Goal: Task Accomplishment & Management: Manage account settings

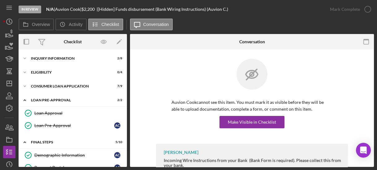
scroll to position [26, 0]
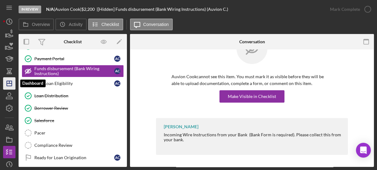
click at [8, 83] on icon "Icon/Dashboard" at bounding box center [9, 83] width 15 height 15
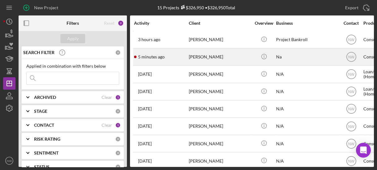
click at [195, 58] on div "[PERSON_NAME]" at bounding box center [220, 57] width 62 height 16
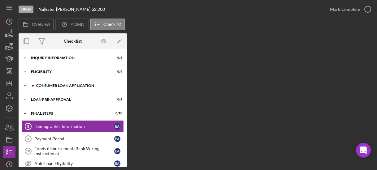
scroll to position [18, 0]
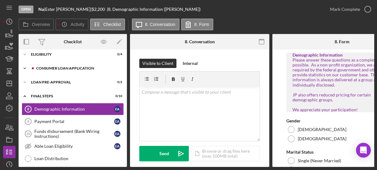
click at [42, 68] on div "Consumer Loan Application" at bounding box center [77, 69] width 83 height 4
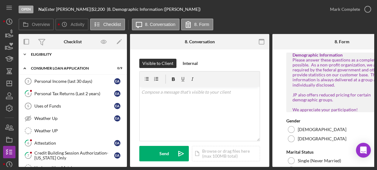
scroll to position [0, 0]
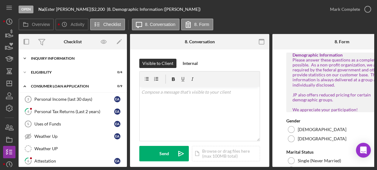
click at [23, 55] on icon "Icon/Expander" at bounding box center [25, 58] width 12 height 12
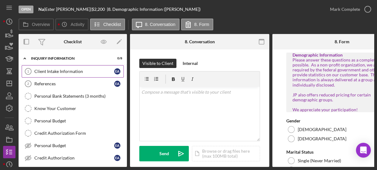
click at [50, 71] on div "Client Intake Information" at bounding box center [74, 71] width 80 height 5
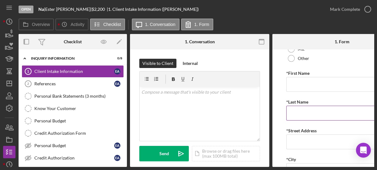
scroll to position [149, 0]
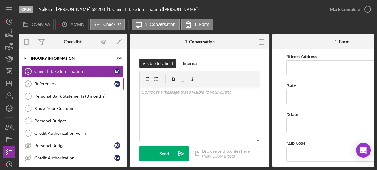
click at [60, 81] on link "References 2 References E A" at bounding box center [73, 84] width 102 height 12
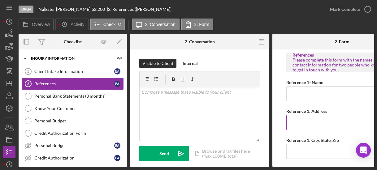
scroll to position [74, 0]
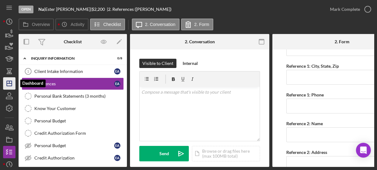
click at [10, 86] on polygon "button" at bounding box center [9, 83] width 5 height 5
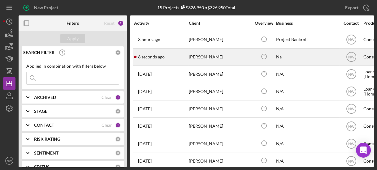
click at [154, 59] on div "6 seconds ago [PERSON_NAME]" at bounding box center [161, 57] width 54 height 16
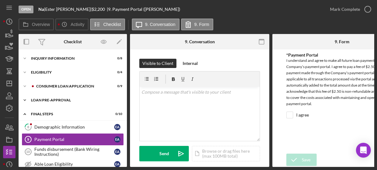
scroll to position [30, 0]
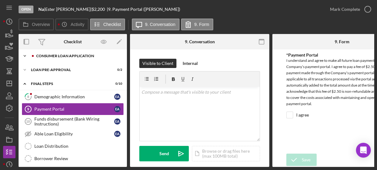
click at [60, 59] on div "Icon/Expander Consumer Loan Application 0 / 9" at bounding box center [73, 56] width 108 height 12
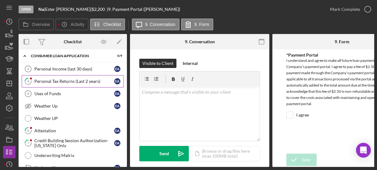
click at [60, 81] on div "Personal Tax Returns (Last 2 years)" at bounding box center [74, 81] width 80 height 5
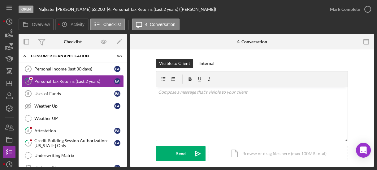
scroll to position [74, 0]
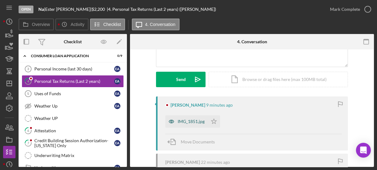
click at [196, 120] on div "IMG_1851.jpg" at bounding box center [191, 121] width 27 height 5
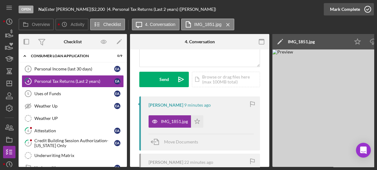
click at [367, 9] on icon "button" at bounding box center [367, 9] width 15 height 15
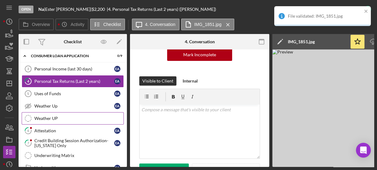
scroll to position [166, 0]
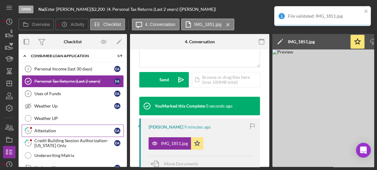
click at [50, 129] on div "Attestation" at bounding box center [74, 131] width 80 height 5
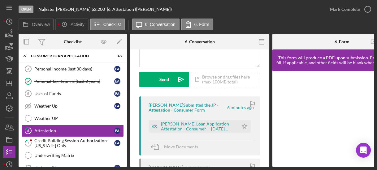
scroll to position [99, 0]
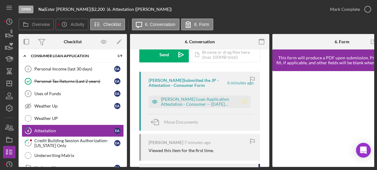
click at [246, 102] on icon "Icon/Star" at bounding box center [245, 102] width 12 height 12
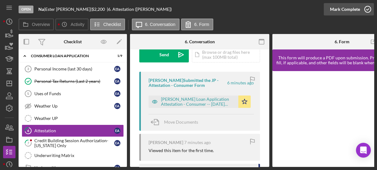
click at [367, 9] on icon "button" at bounding box center [367, 9] width 15 height 15
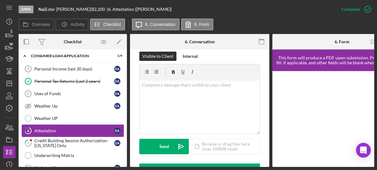
scroll to position [191, 0]
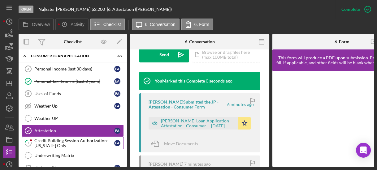
click at [39, 138] on div "Credit Building Session Authorization- [US_STATE] Only" at bounding box center [74, 143] width 80 height 10
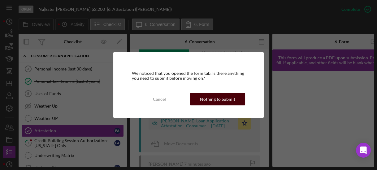
click at [205, 102] on div "Nothing to Submit" at bounding box center [217, 99] width 35 height 12
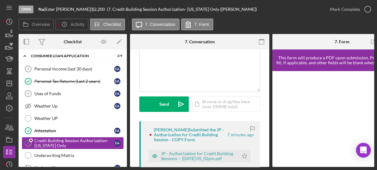
scroll to position [99, 0]
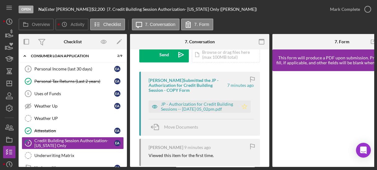
click at [240, 106] on icon "Icon/Star" at bounding box center [245, 107] width 12 height 12
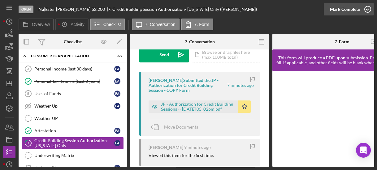
click at [365, 11] on icon "button" at bounding box center [367, 9] width 15 height 15
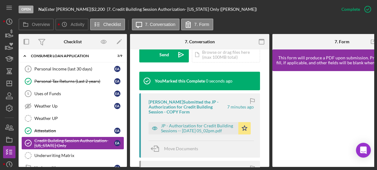
scroll to position [105, 0]
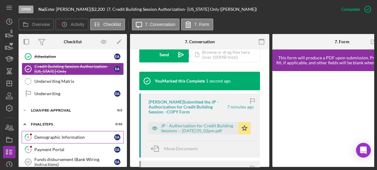
click at [39, 135] on div "Demographic Information" at bounding box center [74, 137] width 80 height 5
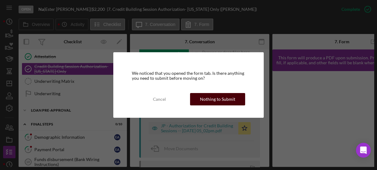
click at [209, 101] on div "Nothing to Submit" at bounding box center [217, 99] width 35 height 12
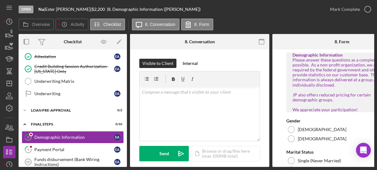
type input "1"
checkbox input "true"
type input "$200"
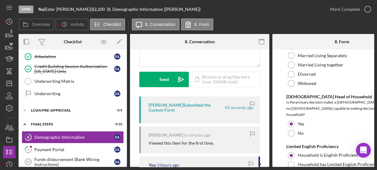
scroll to position [124, 0]
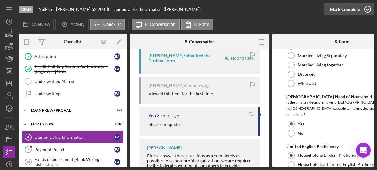
click at [366, 8] on icon "button" at bounding box center [367, 9] width 15 height 15
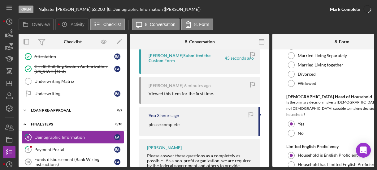
scroll to position [0, 0]
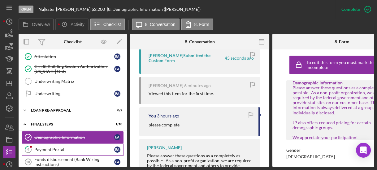
click at [37, 147] on div "Payment Portal" at bounding box center [74, 149] width 80 height 5
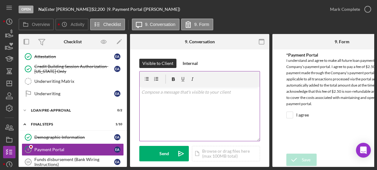
checkbox input "true"
drag, startPoint x: 367, startPoint y: 9, endPoint x: 274, endPoint y: 48, distance: 100.8
click at [0, 0] on icon "button" at bounding box center [0, 0] width 0 height 0
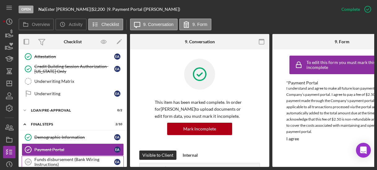
scroll to position [179, 0]
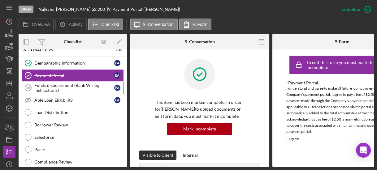
click at [63, 83] on div "Funds disbursement (Bank Wiring Instructions)" at bounding box center [74, 88] width 80 height 10
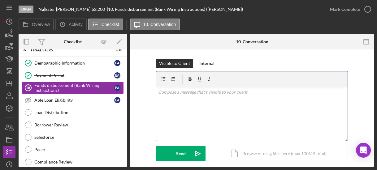
click at [173, 99] on div "v Color teal Color pink Remove color Add row above Add row below Add column bef…" at bounding box center [251, 114] width 191 height 54
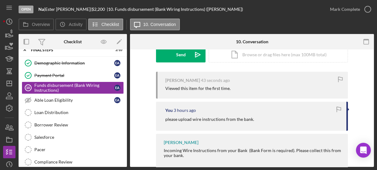
scroll to position [50, 0]
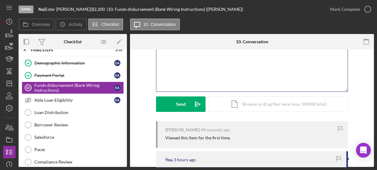
click at [173, 72] on div "v Color teal Color pink Remove color Add row above Add row below Add column bef…" at bounding box center [251, 64] width 191 height 54
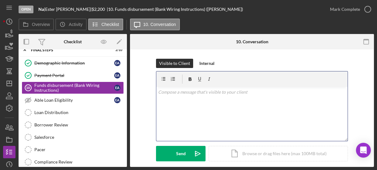
click at [167, 95] on p at bounding box center [252, 92] width 188 height 7
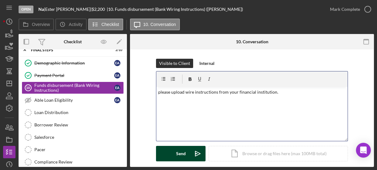
click at [181, 151] on div "Send" at bounding box center [181, 153] width 10 height 15
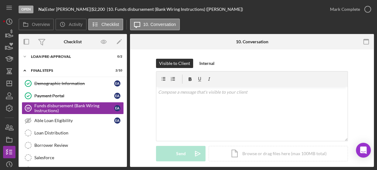
scroll to position [84, 0]
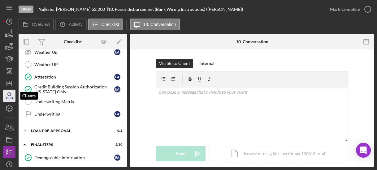
click at [9, 97] on icon "button" at bounding box center [9, 95] width 15 height 15
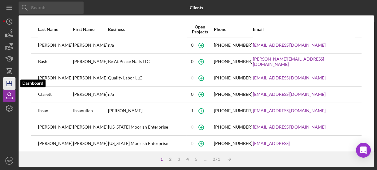
click at [7, 85] on icon "Icon/Dashboard" at bounding box center [9, 83] width 15 height 15
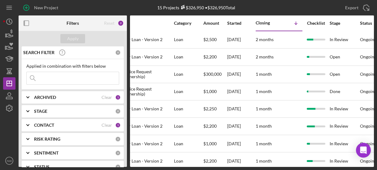
scroll to position [0, 254]
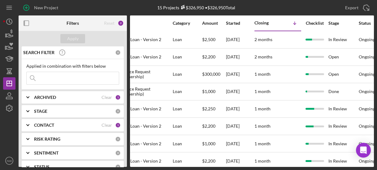
click at [266, 167] on div "Activity Client Overview Business Contact Product Category Amount Started Closi…" at bounding box center [252, 91] width 244 height 152
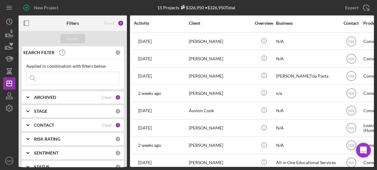
scroll to position [106, 0]
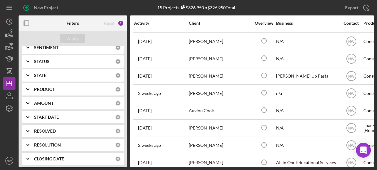
click at [91, 87] on div "PRODUCT" at bounding box center [74, 89] width 81 height 5
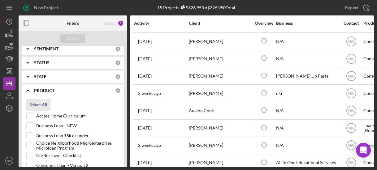
scroll to position [179, 0]
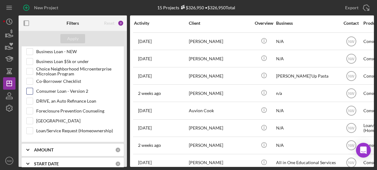
click at [31, 88] on input "Consumer Loan - Version 2" at bounding box center [30, 91] width 6 height 6
checkbox input "true"
click at [68, 40] on div "Apply" at bounding box center [72, 38] width 11 height 9
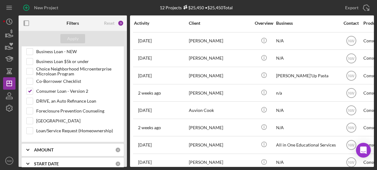
scroll to position [253, 0]
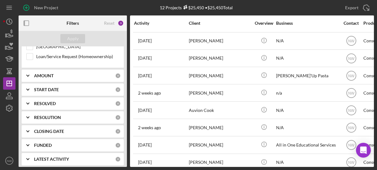
click at [30, 140] on icon "Icon/Expander" at bounding box center [27, 145] width 15 height 15
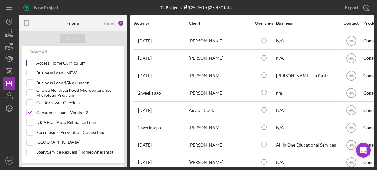
scroll to position [83, 0]
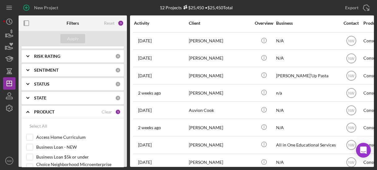
click at [29, 82] on icon "Icon/Expander" at bounding box center [27, 84] width 15 height 15
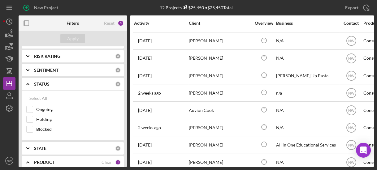
click at [28, 70] on polyline at bounding box center [28, 70] width 2 height 1
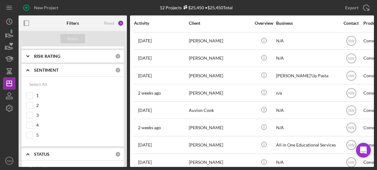
click at [27, 56] on polyline at bounding box center [28, 56] width 2 height 1
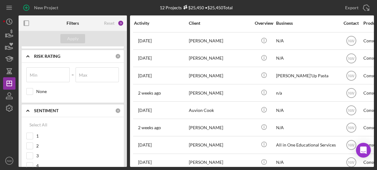
click at [27, 55] on icon "Icon/Expander" at bounding box center [27, 56] width 15 height 15
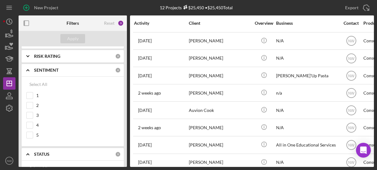
click at [28, 71] on icon "Icon/Expander" at bounding box center [27, 70] width 15 height 15
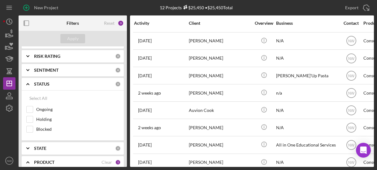
click at [27, 83] on icon "Icon/Expander" at bounding box center [27, 84] width 15 height 15
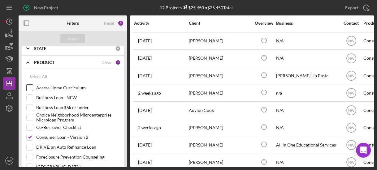
scroll to position [207, 0]
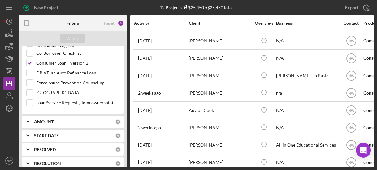
click at [28, 131] on icon "Icon/Expander" at bounding box center [27, 135] width 15 height 15
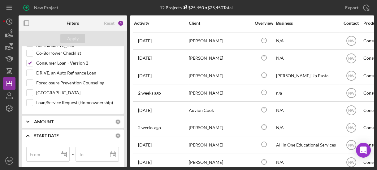
scroll to position [281, 0]
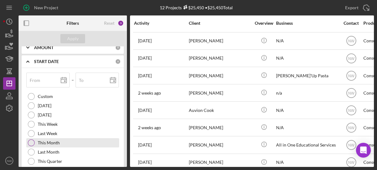
click at [32, 140] on div at bounding box center [31, 143] width 7 height 7
type input "[DATE]"
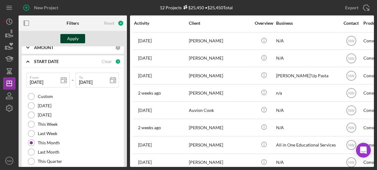
click at [72, 38] on div "Apply" at bounding box center [72, 38] width 11 height 9
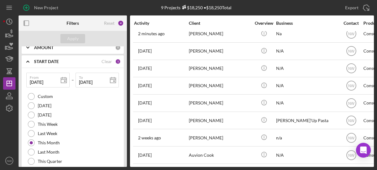
scroll to position [25, 0]
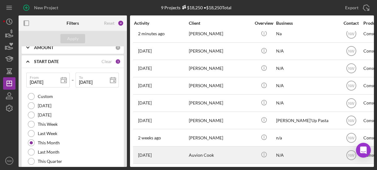
click at [180, 153] on div "[DATE] Auvion Cook" at bounding box center [161, 155] width 54 height 16
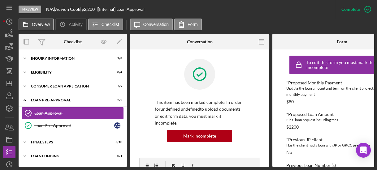
click at [30, 24] on icon at bounding box center [26, 24] width 12 height 12
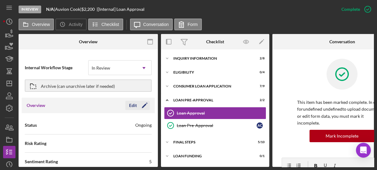
click at [143, 104] on polygon "button" at bounding box center [144, 106] width 5 height 5
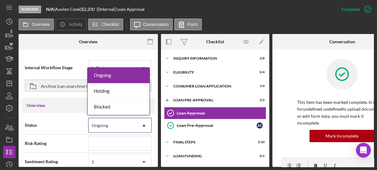
click at [100, 125] on div "Ongoing" at bounding box center [100, 125] width 16 height 5
click at [71, 57] on div "Internal Workflow Stage In Review Icon/Dropdown Arrow Archive (can unarchive la…" at bounding box center [88, 77] width 133 height 42
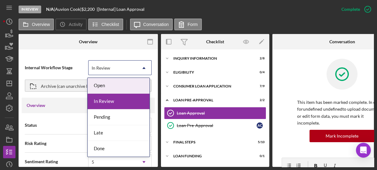
click at [106, 69] on div "In Review" at bounding box center [101, 68] width 19 height 5
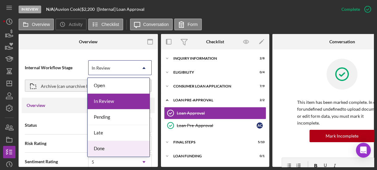
click at [104, 146] on div "Done" at bounding box center [119, 149] width 62 height 16
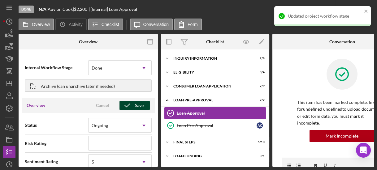
click at [133, 105] on icon "button" at bounding box center [127, 105] width 15 height 15
type textarea "Thank you for your application to [PERSON_NAME]! Please login to see what we st…"
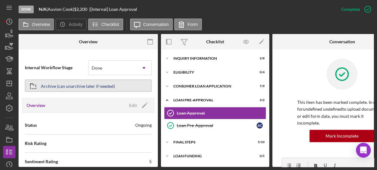
click at [77, 87] on div "Archive (can unarchive later if needed)" at bounding box center [78, 85] width 74 height 11
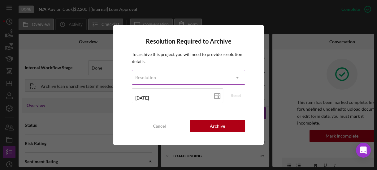
click at [147, 80] on div "Resolution" at bounding box center [145, 77] width 21 height 5
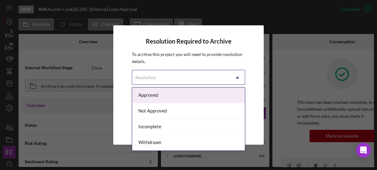
drag, startPoint x: 151, startPoint y: 95, endPoint x: 155, endPoint y: 95, distance: 3.4
click at [151, 95] on div "Approved" at bounding box center [188, 96] width 112 height 16
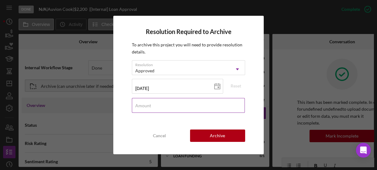
click at [172, 106] on input "Amount" at bounding box center [188, 105] width 113 height 15
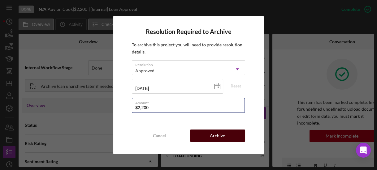
type input "$2,200"
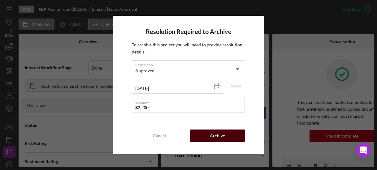
click at [217, 137] on div "Archive" at bounding box center [217, 136] width 15 height 12
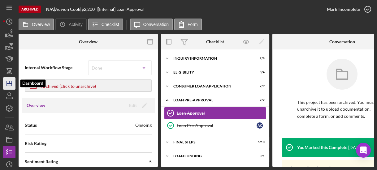
click at [9, 82] on line "button" at bounding box center [9, 82] width 0 height 2
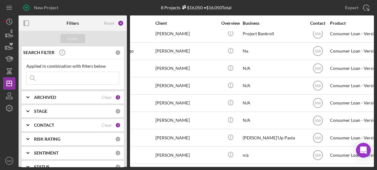
scroll to position [7, 0]
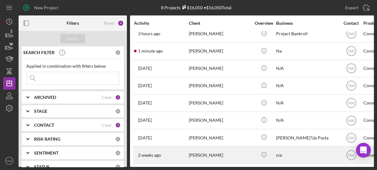
click at [176, 151] on div "[DATE] [PERSON_NAME]" at bounding box center [161, 155] width 54 height 16
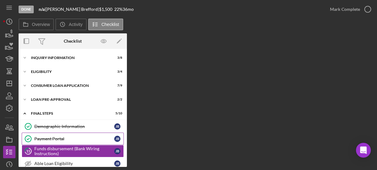
scroll to position [42, 0]
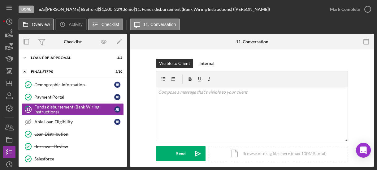
click at [36, 28] on button "Overview" at bounding box center [36, 25] width 35 height 12
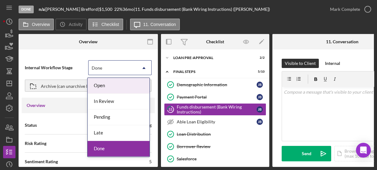
click at [118, 69] on div "Done" at bounding box center [113, 68] width 48 height 14
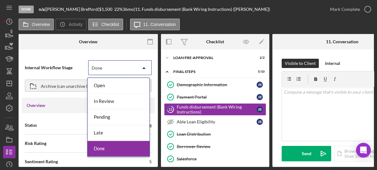
click at [108, 145] on div "Done" at bounding box center [119, 149] width 62 height 16
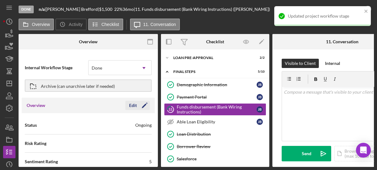
click at [142, 108] on icon "Icon/Edit" at bounding box center [144, 105] width 15 height 15
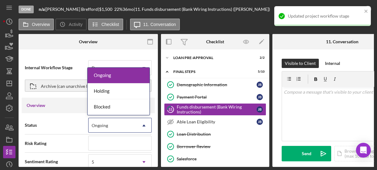
click at [120, 129] on div "Ongoing" at bounding box center [113, 126] width 48 height 14
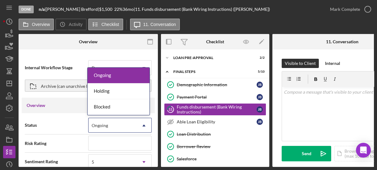
click at [110, 77] on div "Ongoing" at bounding box center [119, 76] width 62 height 16
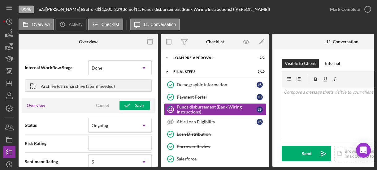
type textarea "Thank you for your application to [PERSON_NAME]! Please login to see what we st…"
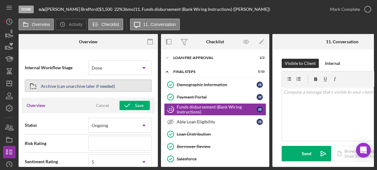
click at [66, 87] on div "Archive (can unarchive later if needed)" at bounding box center [78, 85] width 74 height 11
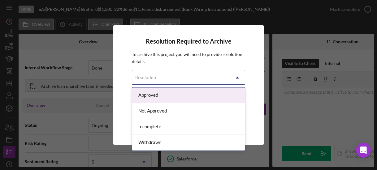
click at [225, 81] on div "Resolution" at bounding box center [181, 78] width 98 height 14
click at [189, 96] on div "Approved" at bounding box center [188, 96] width 112 height 16
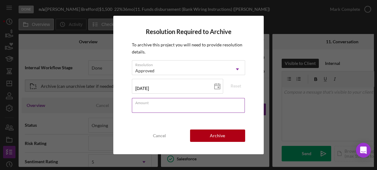
click at [186, 109] on input "Amount" at bounding box center [188, 105] width 113 height 15
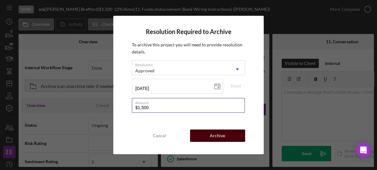
type input "$1,500"
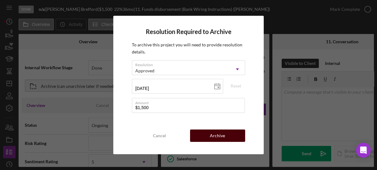
click at [209, 132] on button "Archive" at bounding box center [217, 136] width 55 height 12
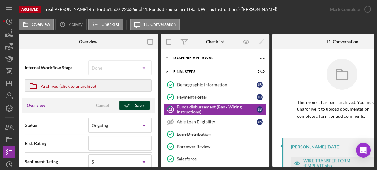
click at [132, 104] on icon "button" at bounding box center [127, 105] width 15 height 15
type textarea "Thank you for your application to [PERSON_NAME]! Please login to see what we st…"
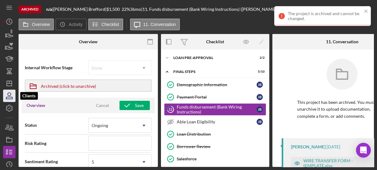
click at [11, 96] on icon "button" at bounding box center [9, 95] width 15 height 15
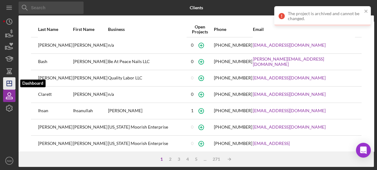
click at [10, 81] on icon "Icon/Dashboard" at bounding box center [9, 83] width 15 height 15
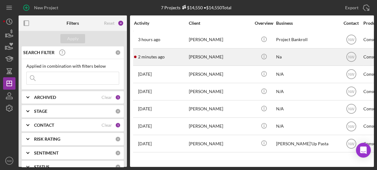
click at [206, 55] on div "[PERSON_NAME]" at bounding box center [220, 57] width 62 height 16
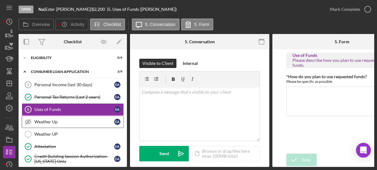
scroll to position [85, 0]
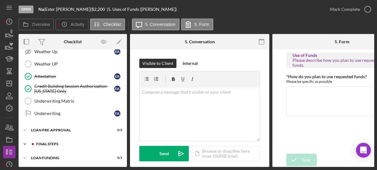
click at [24, 144] on polyline at bounding box center [25, 144] width 2 height 1
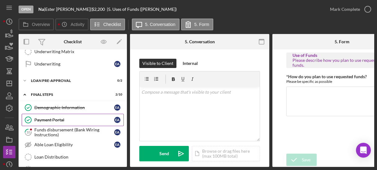
scroll to position [159, 0]
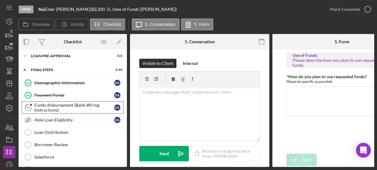
click at [42, 105] on div "Funds disbursement (Bank Wiring Instructions)" at bounding box center [74, 108] width 80 height 10
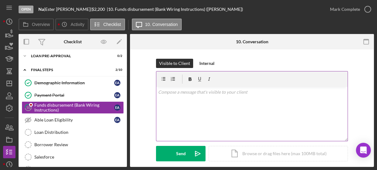
scroll to position [74, 0]
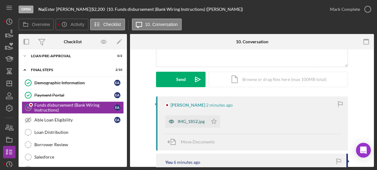
click at [190, 123] on div "IMG_1852.jpg" at bounding box center [191, 121] width 27 height 5
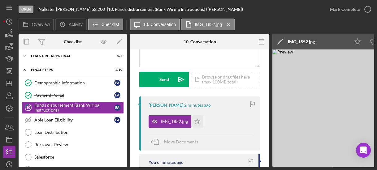
click at [350, 102] on img at bounding box center [366, 109] width 186 height 118
click at [10, 85] on icon "Icon/Dashboard" at bounding box center [9, 83] width 15 height 15
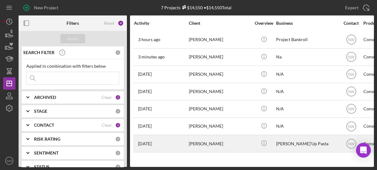
click at [212, 144] on div "[PERSON_NAME]" at bounding box center [220, 144] width 62 height 16
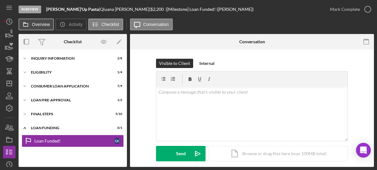
click at [37, 26] on label "Overview" at bounding box center [41, 24] width 18 height 5
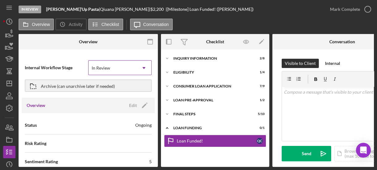
click at [126, 70] on div "In Review" at bounding box center [113, 68] width 48 height 14
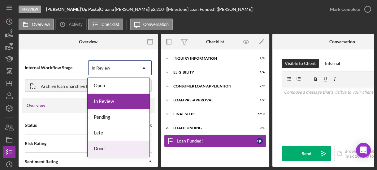
click at [109, 146] on div "Done" at bounding box center [119, 149] width 62 height 16
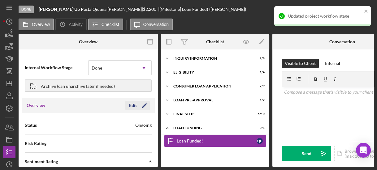
click at [144, 103] on icon "Icon/Edit" at bounding box center [144, 105] width 15 height 15
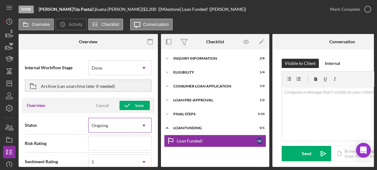
click at [120, 125] on div "Ongoing" at bounding box center [113, 126] width 48 height 14
type textarea "Thank you for your application to [PERSON_NAME]! Please login to see what we st…"
click at [59, 54] on div "Internal Workflow Stage Done Icon/Dropdown Arrow Archive (can unarchive later i…" at bounding box center [88, 110] width 139 height 115
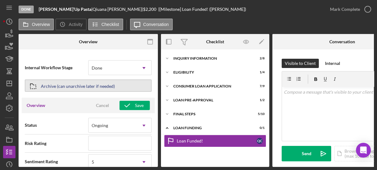
click at [64, 85] on div "Archive (can unarchive later if needed)" at bounding box center [78, 85] width 74 height 11
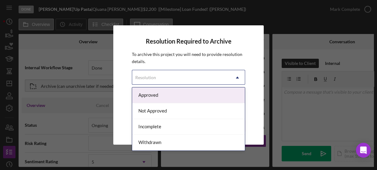
click at [154, 81] on div "Resolution" at bounding box center [181, 78] width 98 height 14
click at [149, 95] on div "Approved" at bounding box center [188, 96] width 112 height 16
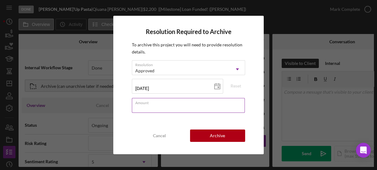
click at [152, 104] on div "Amount" at bounding box center [188, 105] width 113 height 15
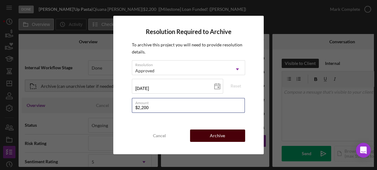
type input "$2,200"
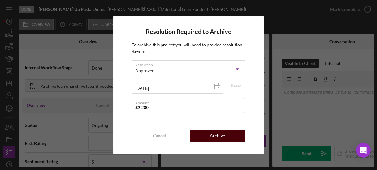
click at [208, 134] on button "Archive" at bounding box center [217, 136] width 55 height 12
type textarea "Thank you for your application to [PERSON_NAME]! Please login to see what we st…"
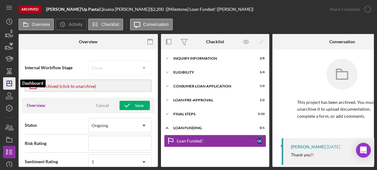
drag, startPoint x: 8, startPoint y: 85, endPoint x: 12, endPoint y: 85, distance: 4.6
click at [8, 85] on icon "Icon/Dashboard" at bounding box center [9, 83] width 15 height 15
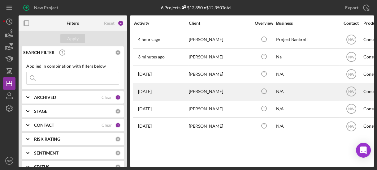
click at [193, 93] on div "[PERSON_NAME]" at bounding box center [220, 92] width 62 height 16
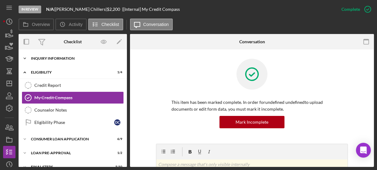
click at [25, 57] on icon "Icon/Expander" at bounding box center [25, 58] width 12 height 12
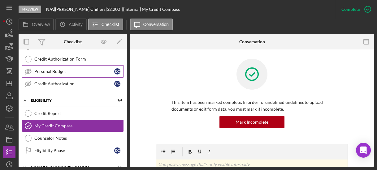
scroll to position [123, 0]
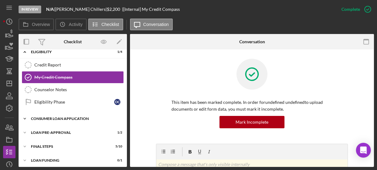
click at [25, 116] on icon "Icon/Expander" at bounding box center [25, 119] width 12 height 12
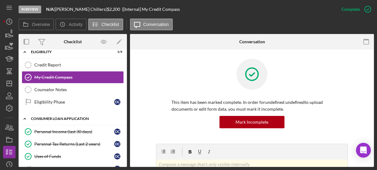
scroll to position [148, 0]
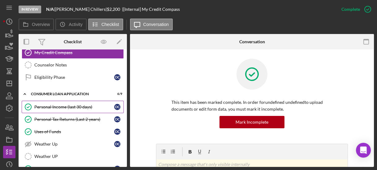
click at [50, 105] on div "Personal Income (last 30 days)" at bounding box center [74, 107] width 80 height 5
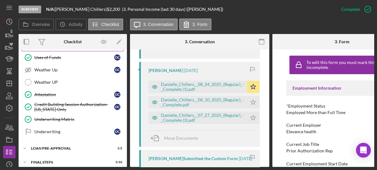
scroll to position [238, 0]
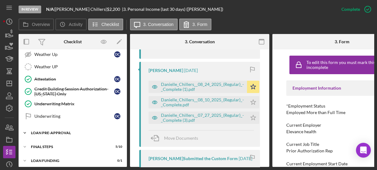
click at [25, 129] on icon "Icon/Expander" at bounding box center [25, 133] width 12 height 12
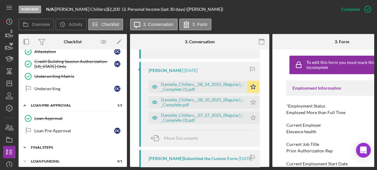
click at [27, 142] on icon "Icon/Expander" at bounding box center [25, 148] width 12 height 12
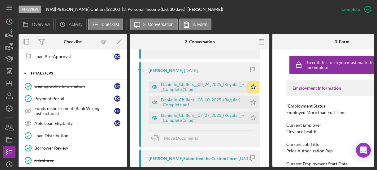
scroll to position [389, 0]
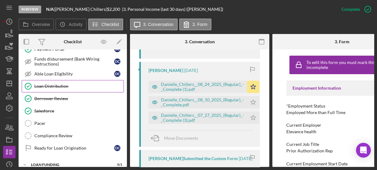
click at [56, 83] on link "Loan Distribution Loan Distribution" at bounding box center [73, 86] width 102 height 12
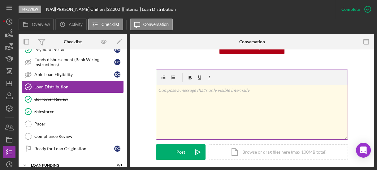
scroll to position [149, 0]
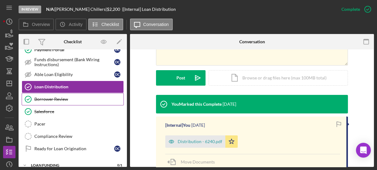
click at [68, 97] on div "Borrower Review" at bounding box center [78, 99] width 89 height 5
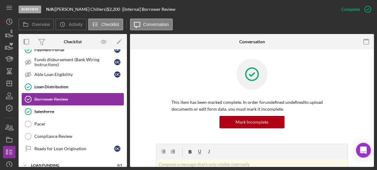
scroll to position [388, 0]
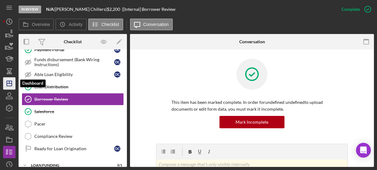
click at [10, 84] on icon "Icon/Dashboard" at bounding box center [9, 83] width 15 height 15
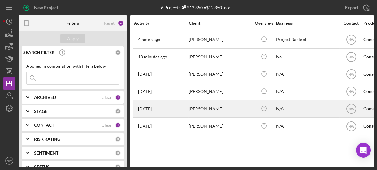
click at [206, 108] on div "[PERSON_NAME]" at bounding box center [220, 109] width 62 height 16
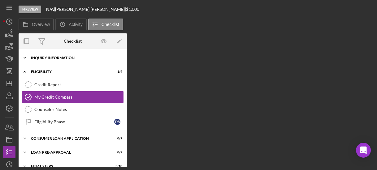
click at [25, 56] on icon "Icon/Expander" at bounding box center [25, 58] width 12 height 12
click at [26, 59] on icon "Icon/Expander" at bounding box center [25, 58] width 12 height 12
click at [24, 58] on icon "Icon/Expander" at bounding box center [25, 58] width 12 height 12
click at [45, 59] on div "Inquiry Information" at bounding box center [75, 58] width 88 height 4
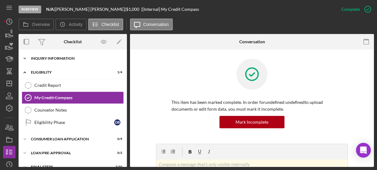
click at [25, 58] on polyline at bounding box center [25, 58] width 2 height 1
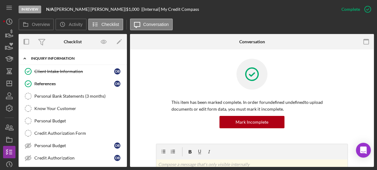
click at [24, 59] on polyline at bounding box center [25, 58] width 2 height 1
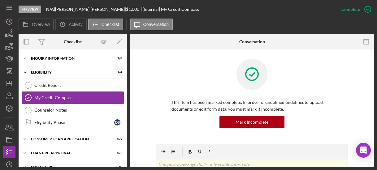
scroll to position [22, 0]
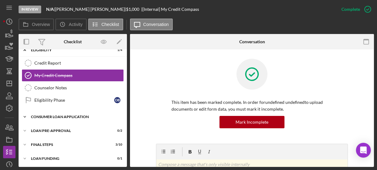
click at [25, 116] on polyline at bounding box center [25, 116] width 2 height 1
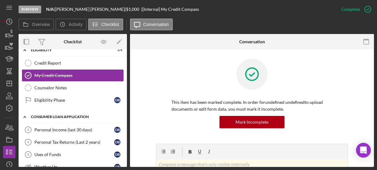
scroll to position [47, 0]
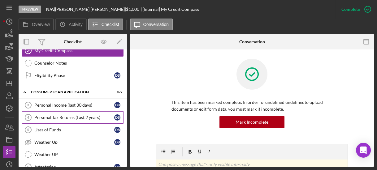
click at [50, 113] on link "Personal Tax Returns (Last 2 years) 4 Personal Tax Returns (Last 2 years) D B" at bounding box center [73, 118] width 102 height 12
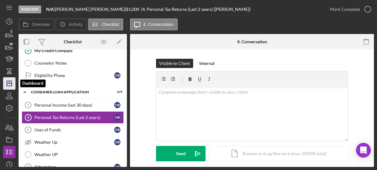
click at [9, 82] on line "button" at bounding box center [9, 82] width 0 height 2
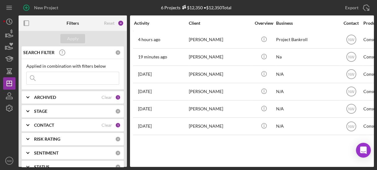
drag, startPoint x: 175, startPoint y: 163, endPoint x: 212, endPoint y: 167, distance: 37.0
click at [212, 167] on div "Activity Client Overview Business Contact Product Category Amount Started Closi…" at bounding box center [252, 91] width 244 height 152
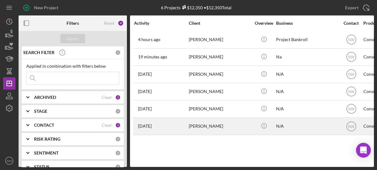
click at [206, 126] on div "[PERSON_NAME]" at bounding box center [220, 126] width 62 height 16
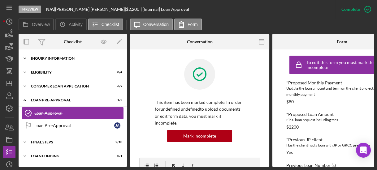
click at [24, 57] on icon "Icon/Expander" at bounding box center [25, 58] width 12 height 12
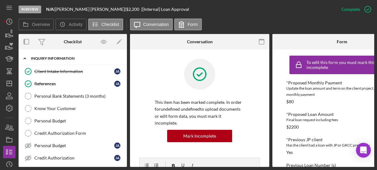
click at [26, 58] on icon "Icon/Expander" at bounding box center [25, 58] width 12 height 12
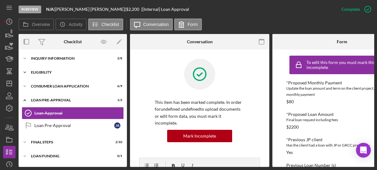
click at [25, 70] on icon "Icon/Expander" at bounding box center [25, 72] width 12 height 12
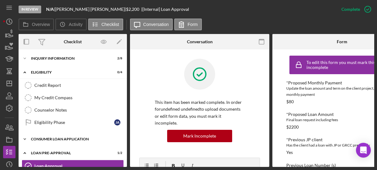
click at [26, 137] on icon "Icon/Expander" at bounding box center [25, 139] width 12 height 12
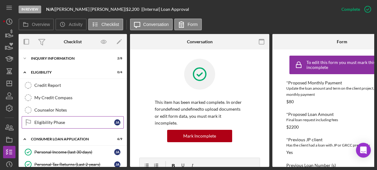
scroll to position [50, 0]
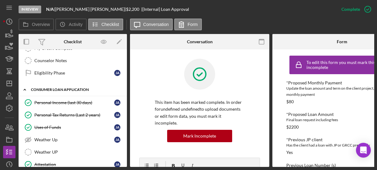
click at [26, 90] on icon "Icon/Expander" at bounding box center [25, 90] width 12 height 12
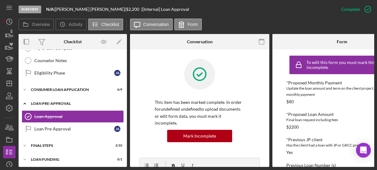
click at [26, 103] on icon "Icon/Expander" at bounding box center [25, 104] width 12 height 12
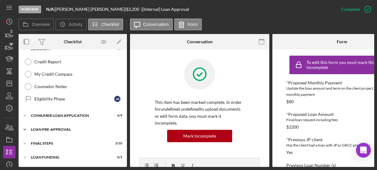
scroll to position [24, 0]
click at [25, 113] on icon "Icon/Expander" at bounding box center [25, 116] width 12 height 12
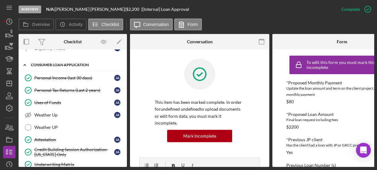
scroll to position [99, 0]
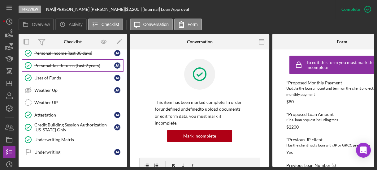
click at [43, 63] on div "Personal Tax Returns (Last 2 years)" at bounding box center [74, 65] width 80 height 5
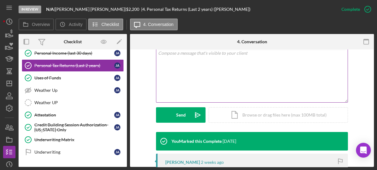
scroll to position [198, 0]
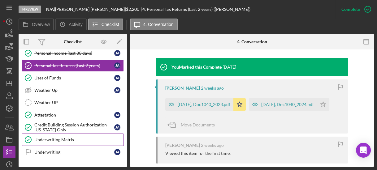
click at [45, 138] on div "Underwriting Matrix" at bounding box center [78, 140] width 89 height 5
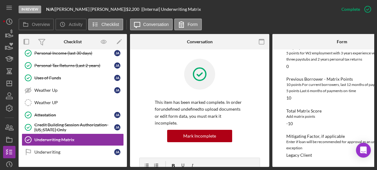
scroll to position [196, 0]
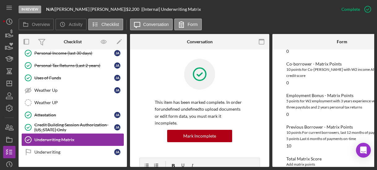
click at [62, 138] on div "Underwriting Matrix" at bounding box center [78, 140] width 89 height 5
click at [34, 137] on icon "Underwriting Matrix" at bounding box center [27, 139] width 15 height 15
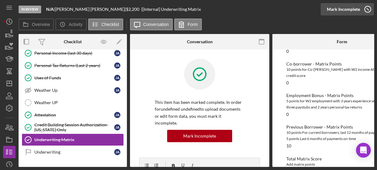
click at [367, 9] on icon "button" at bounding box center [367, 9] width 15 height 15
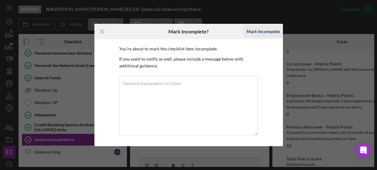
click at [253, 32] on div "Mark Incomplete" at bounding box center [263, 31] width 33 height 12
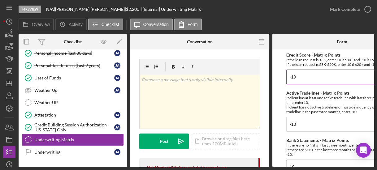
scroll to position [50, 0]
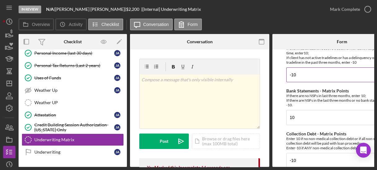
click at [308, 73] on input "-10" at bounding box center [343, 75] width 112 height 15
type input "-"
type input "10"
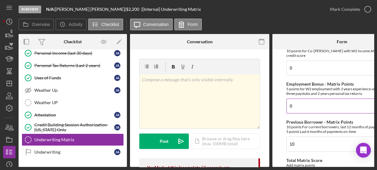
scroll to position [248, 0]
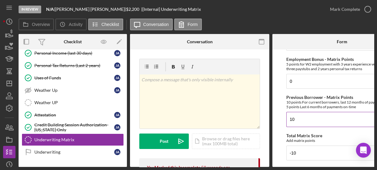
click at [300, 116] on input "10" at bounding box center [343, 119] width 112 height 15
type input "1"
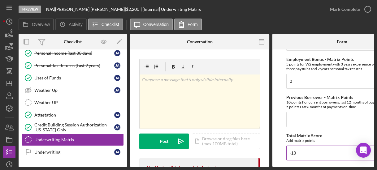
click at [305, 153] on input "-10" at bounding box center [343, 153] width 112 height 15
type input "-"
type input "20"
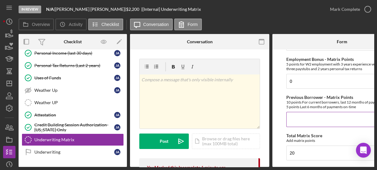
click at [296, 114] on input "Previous Borrower - Matrix Points" at bounding box center [343, 119] width 112 height 15
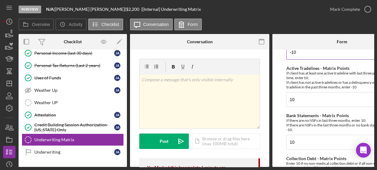
scroll to position [0, 0]
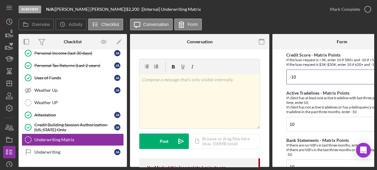
type input "0"
click at [301, 74] on input "-10" at bounding box center [343, 77] width 112 height 15
type input "-"
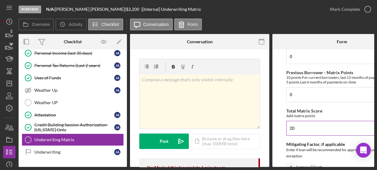
scroll to position [322, 0]
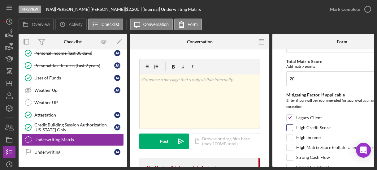
type input "10"
click at [289, 125] on input "High Credit Score" at bounding box center [290, 128] width 6 height 6
checkbox input "true"
click at [288, 115] on input "Legacy Client" at bounding box center [290, 118] width 6 height 6
checkbox input "false"
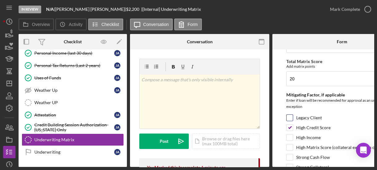
scroll to position [369, 0]
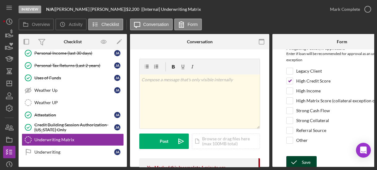
click at [300, 158] on icon "submit" at bounding box center [294, 162] width 15 height 15
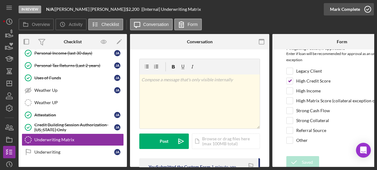
click at [369, 13] on icon "button" at bounding box center [367, 9] width 15 height 15
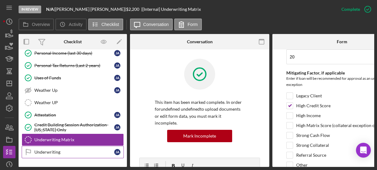
scroll to position [0, 0]
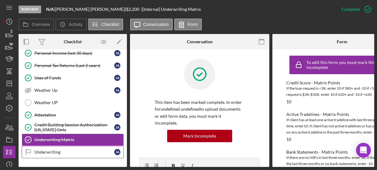
click at [63, 147] on link "Underwriting Underwriting [PERSON_NAME]" at bounding box center [73, 152] width 102 height 12
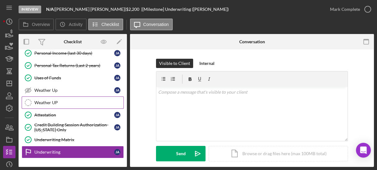
scroll to position [135, 0]
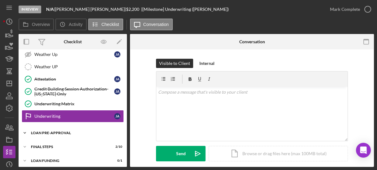
click at [21, 130] on icon "Icon/Expander" at bounding box center [25, 133] width 12 height 12
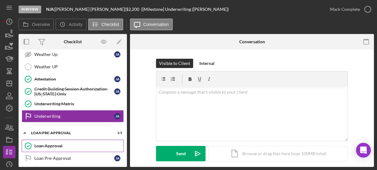
click at [44, 144] on div "Loan Approval" at bounding box center [78, 146] width 89 height 5
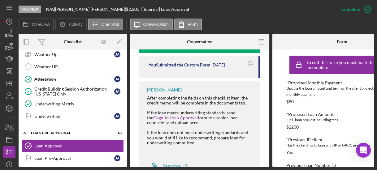
scroll to position [149, 0]
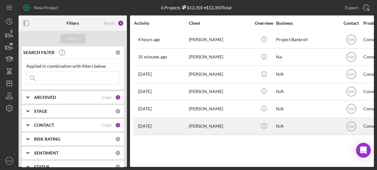
click at [200, 125] on div "[PERSON_NAME]" at bounding box center [220, 126] width 62 height 16
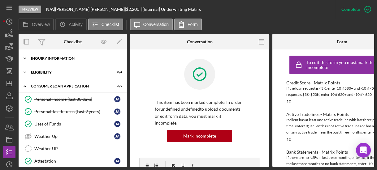
click at [24, 58] on icon "Icon/Expander" at bounding box center [25, 58] width 12 height 12
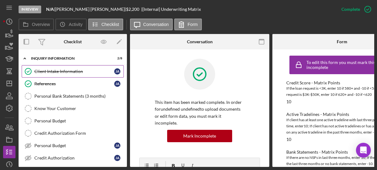
click at [50, 72] on div "Client Intake Information" at bounding box center [74, 71] width 80 height 5
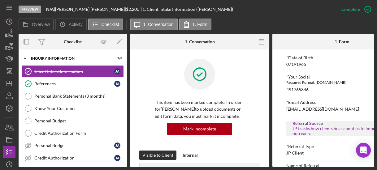
scroll to position [297, 0]
